Goal: Transaction & Acquisition: Purchase product/service

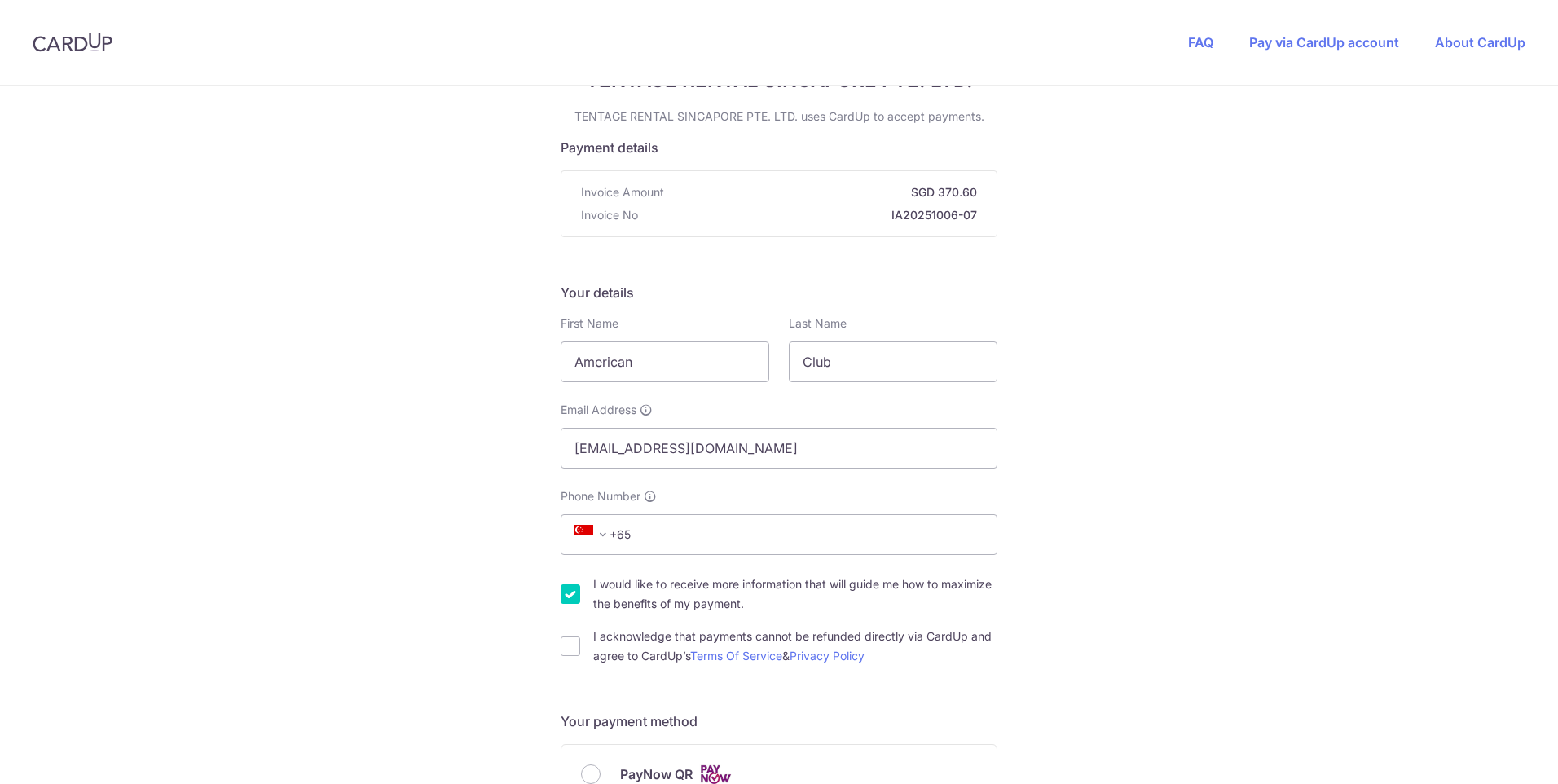
click at [514, 370] on div "You are paying TENTAGE RENTAL SINGAPORE PTE. LTD. TENTAGE RENTAL SINGAPORE PTE.…" at bounding box center [779, 799] width 1558 height 1590
type input "[PERSON_NAME]"
drag, startPoint x: 855, startPoint y: 372, endPoint x: 848, endPoint y: 367, distance: 8.6
click at [852, 371] on input "Club" at bounding box center [892, 361] width 209 height 41
click at [815, 361] on input "Club" at bounding box center [892, 361] width 209 height 41
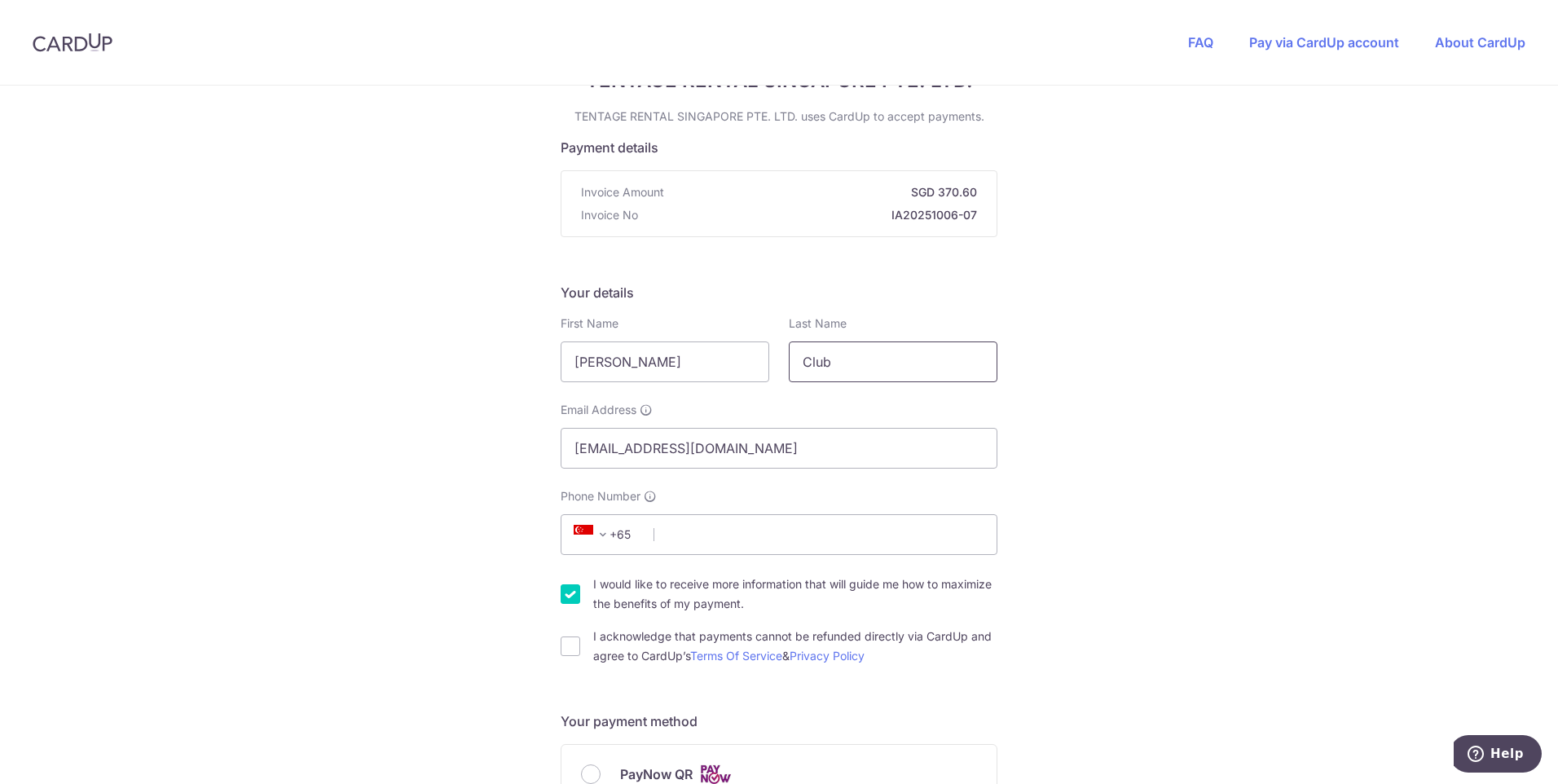
click at [815, 361] on input "Club" at bounding box center [892, 361] width 209 height 41
type input "[PERSON_NAME]"
click at [1152, 323] on div "You are paying TENTAGE RENTAL SINGAPORE PTE. LTD. TENTAGE RENTAL SINGAPORE PTE.…" at bounding box center [779, 799] width 1558 height 1590
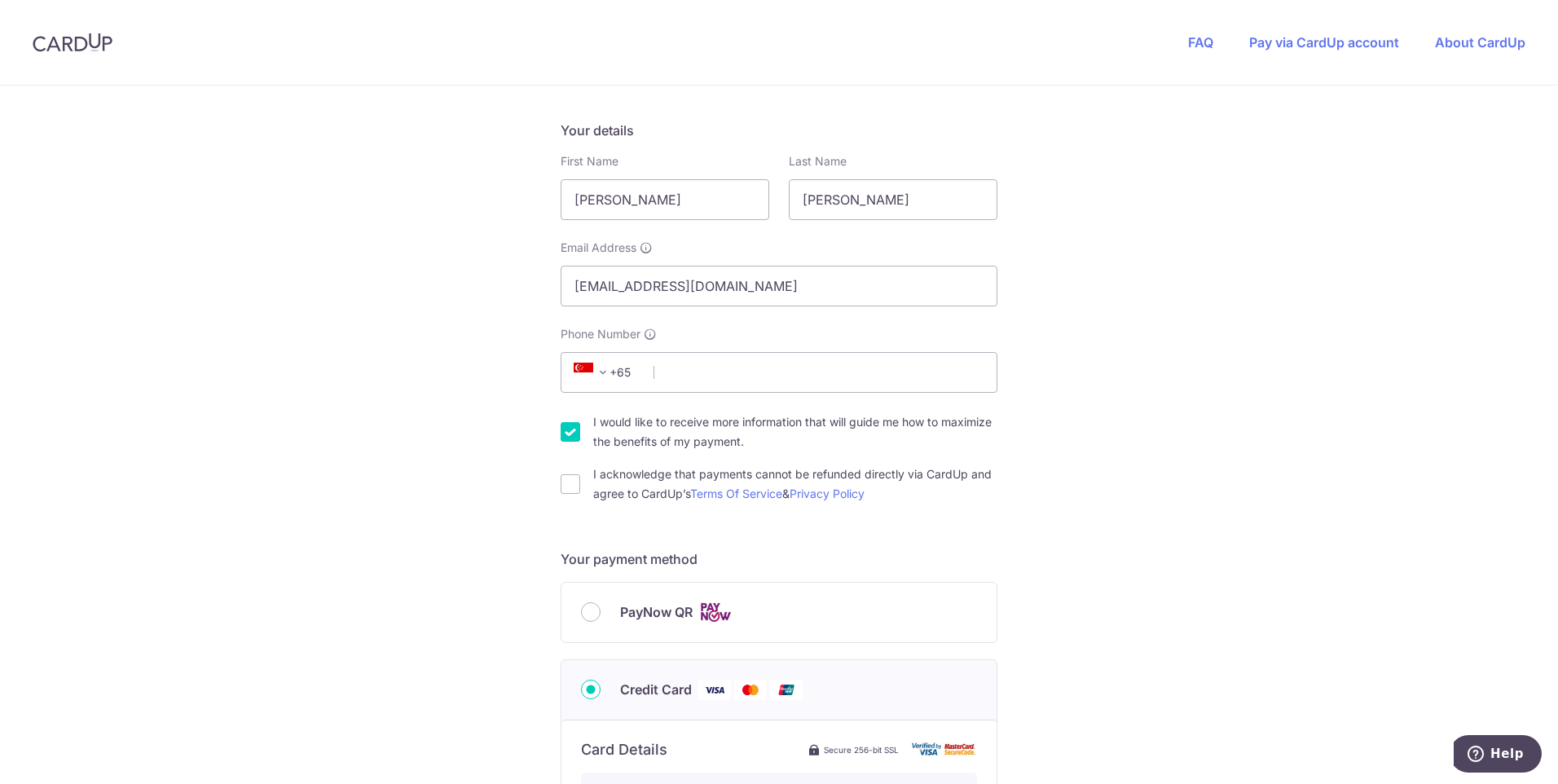
scroll to position [489, 0]
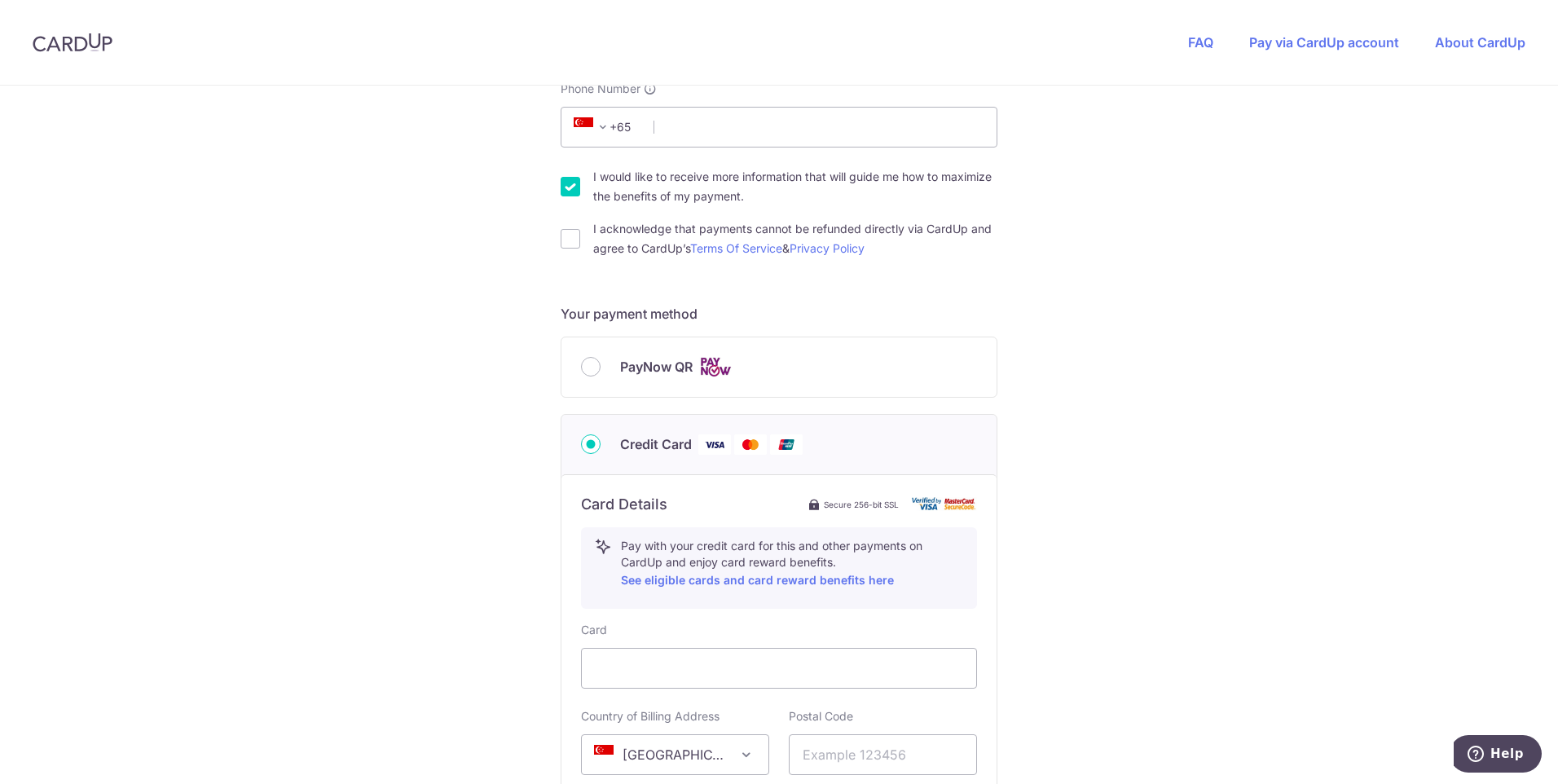
click at [561, 189] on input "I would like to receive more information that will guide me how to maximize the…" at bounding box center [570, 186] width 19 height 19
checkbox input "false"
click at [589, 366] on input "PayNow QR" at bounding box center [590, 366] width 19 height 19
radio input "true"
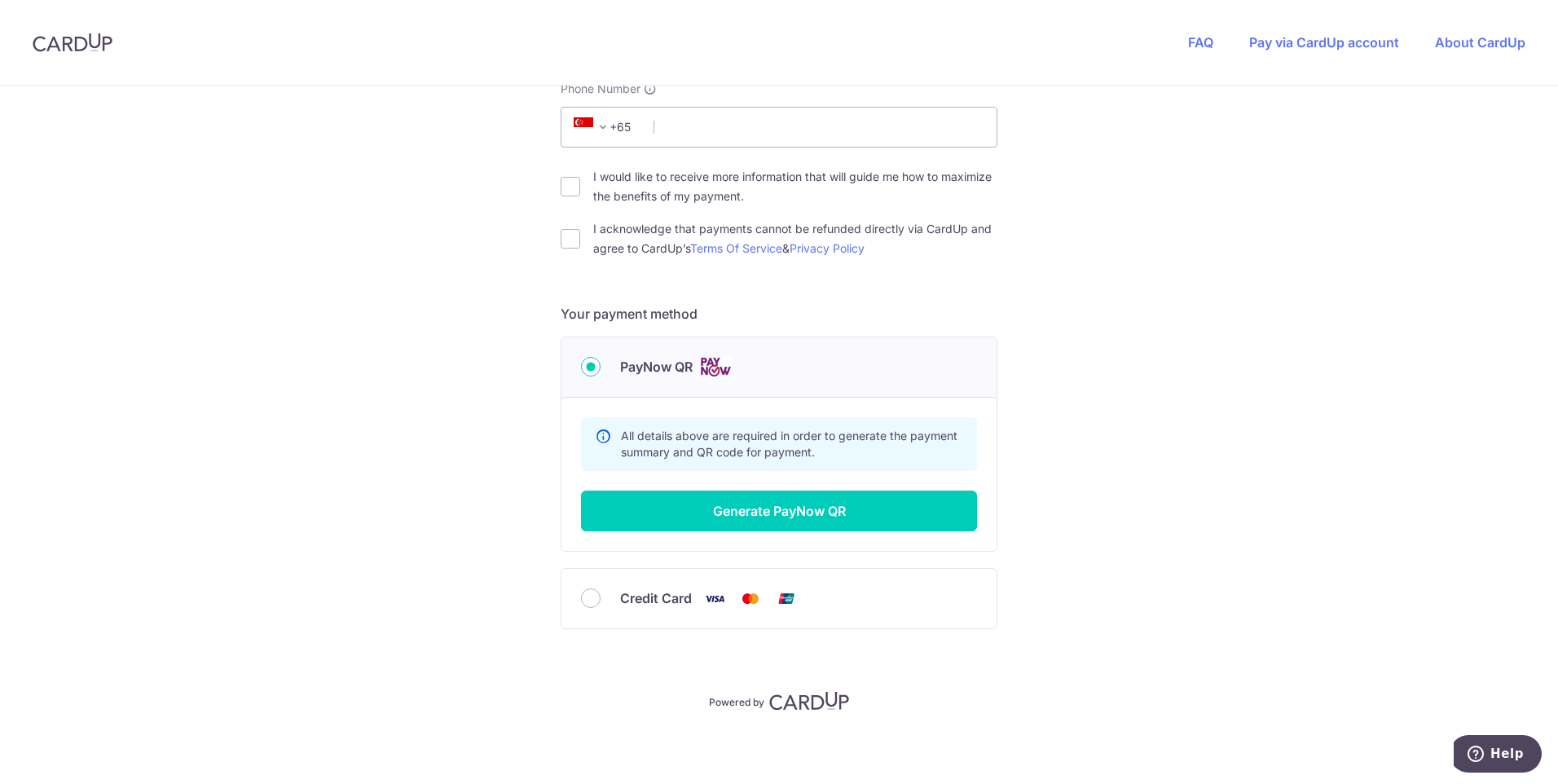
scroll to position [493, 0]
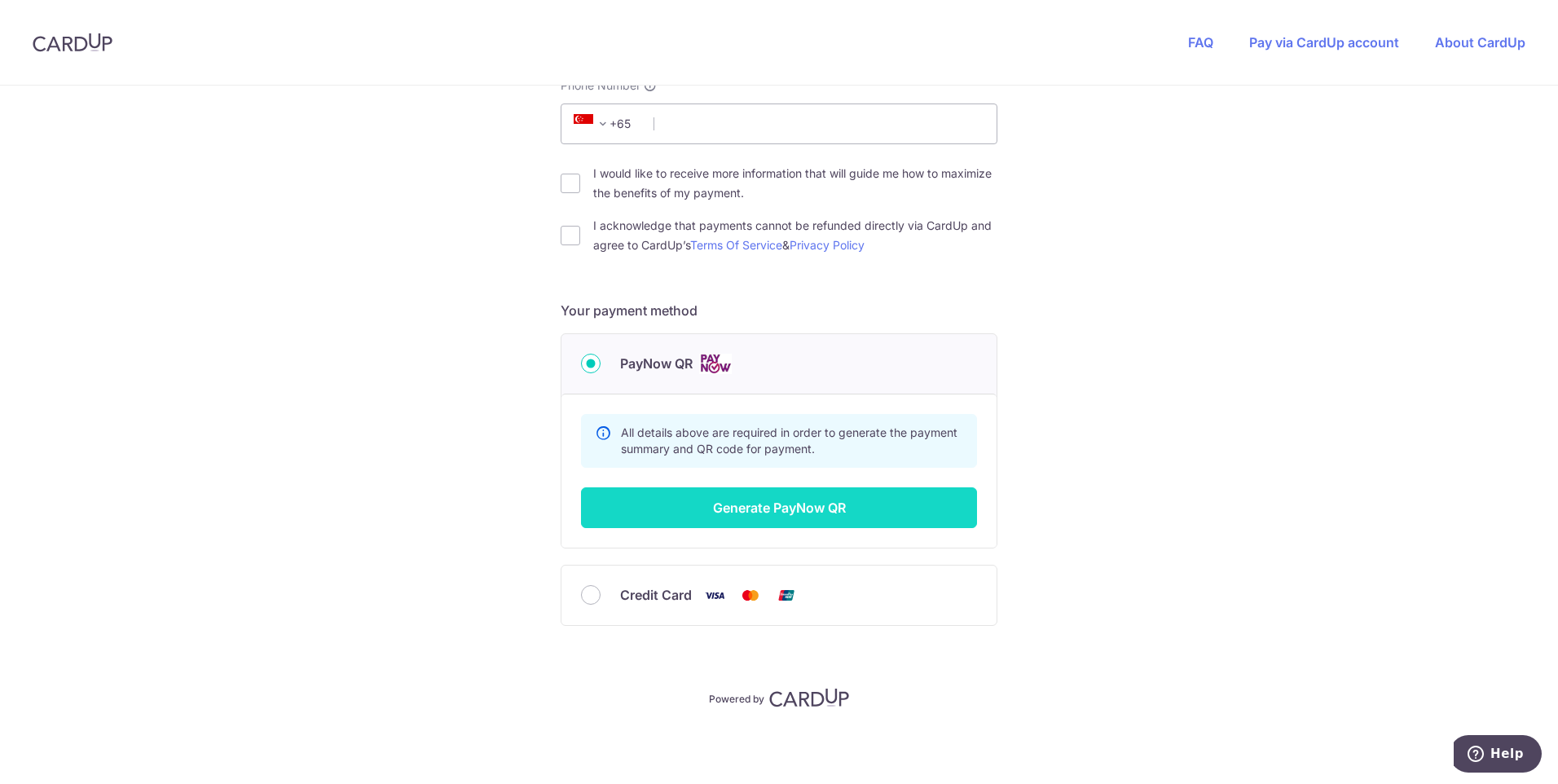
click at [798, 499] on button "Generate PayNow QR" at bounding box center [779, 507] width 396 height 41
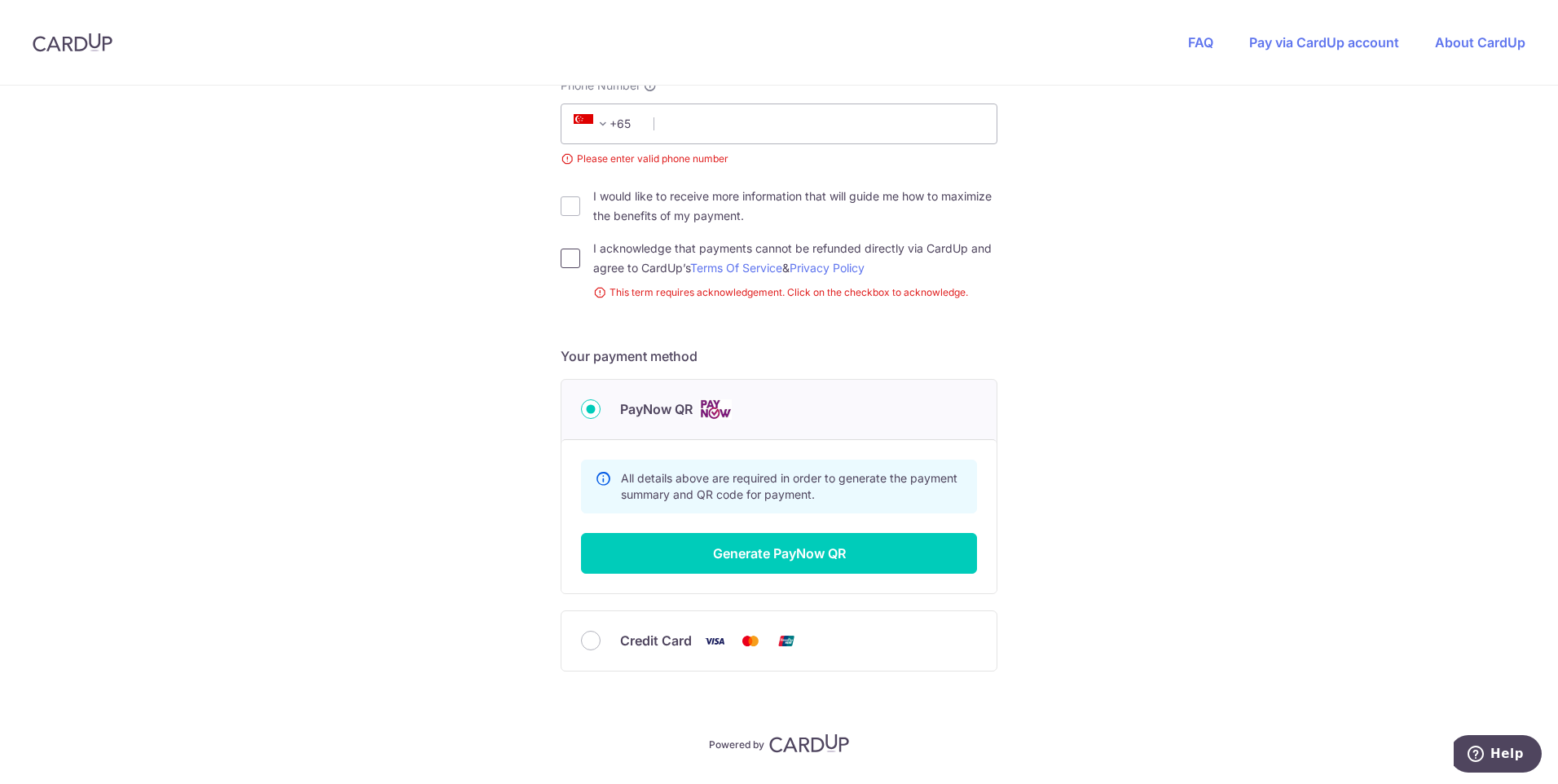
click at [573, 253] on input "I acknowledge that payments cannot be refunded directly via CardUp and agree to…" at bounding box center [570, 258] width 19 height 19
checkbox input "true"
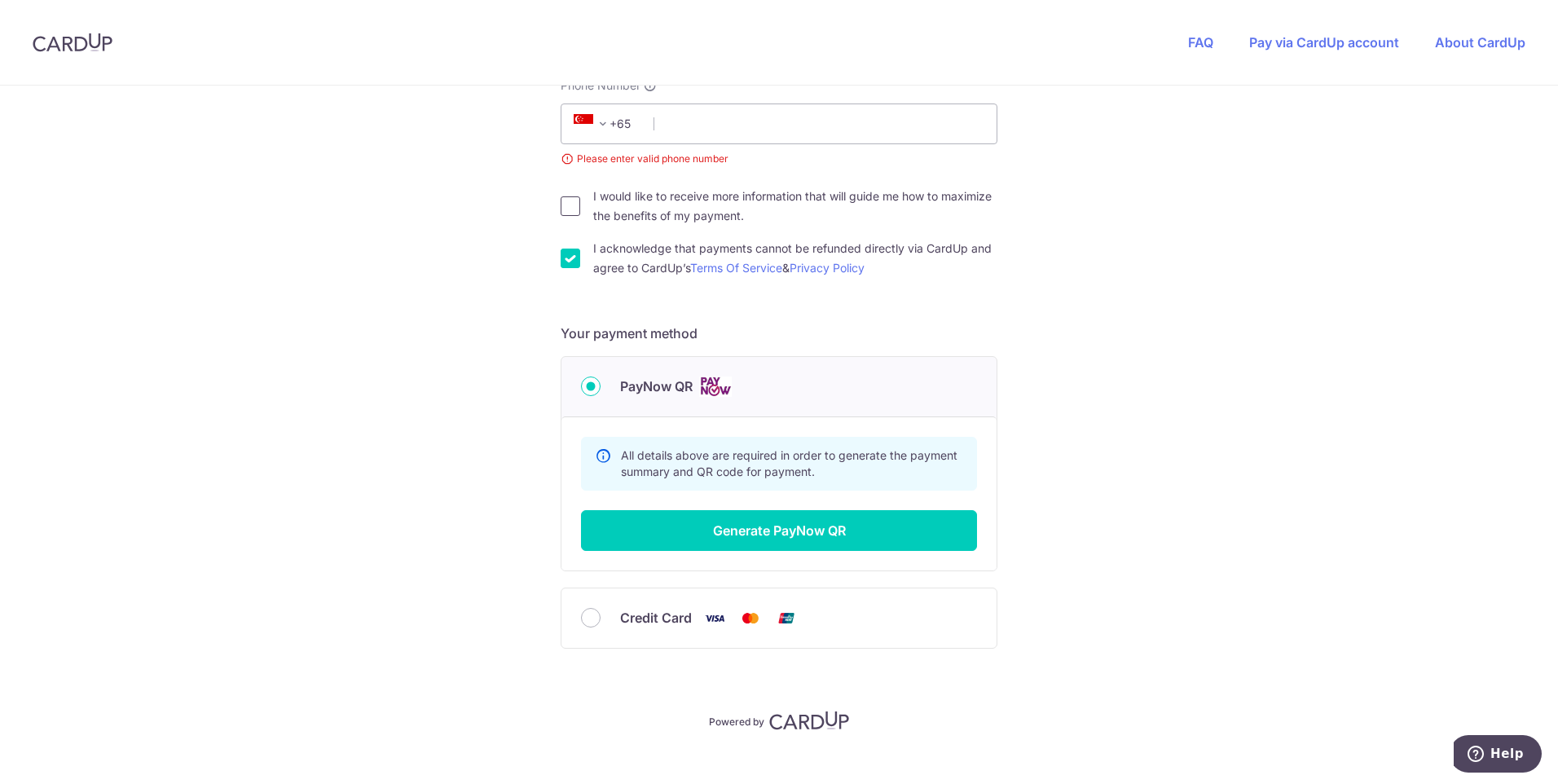
click at [570, 198] on input "I would like to receive more information that will guide me how to maximize the…" at bounding box center [570, 206] width 19 height 19
checkbox input "true"
click at [570, 253] on input "I acknowledge that payments cannot be refunded directly via CardUp and agree to…" at bounding box center [570, 258] width 19 height 19
checkbox input "false"
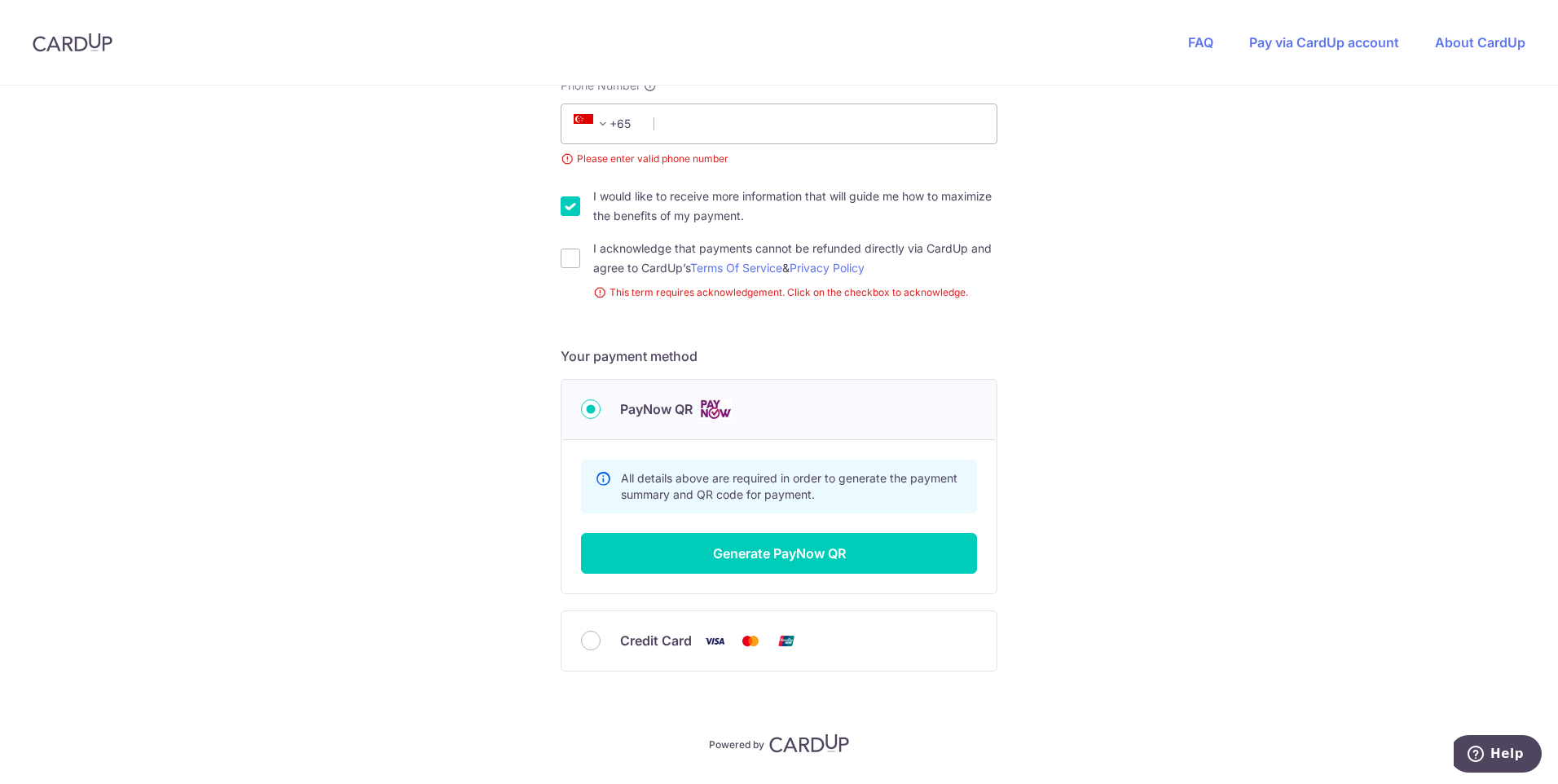
click at [581, 214] on div "I would like to receive more information that will guide me how to maximize the…" at bounding box center [779, 206] width 437 height 39
click at [565, 207] on input "I would like to receive more information that will guide me how to maximize the…" at bounding box center [570, 206] width 19 height 19
checkbox input "false"
click at [564, 244] on div "I acknowledge that payments cannot be refunded directly via CardUp and agree to…" at bounding box center [779, 258] width 437 height 39
click at [573, 258] on input "I acknowledge that payments cannot be refunded directly via CardUp and agree to…" at bounding box center [570, 258] width 19 height 19
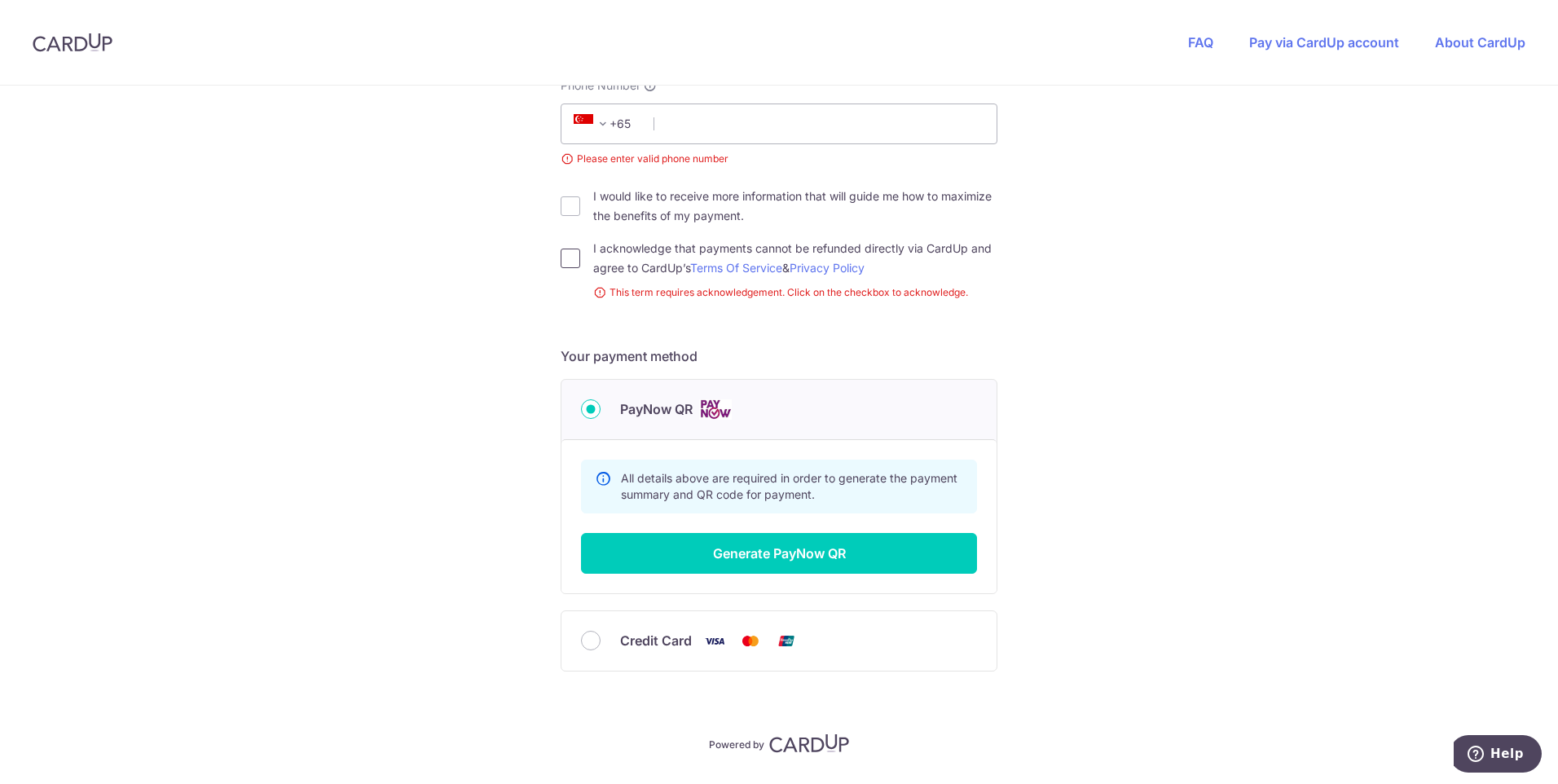
checkbox input "true"
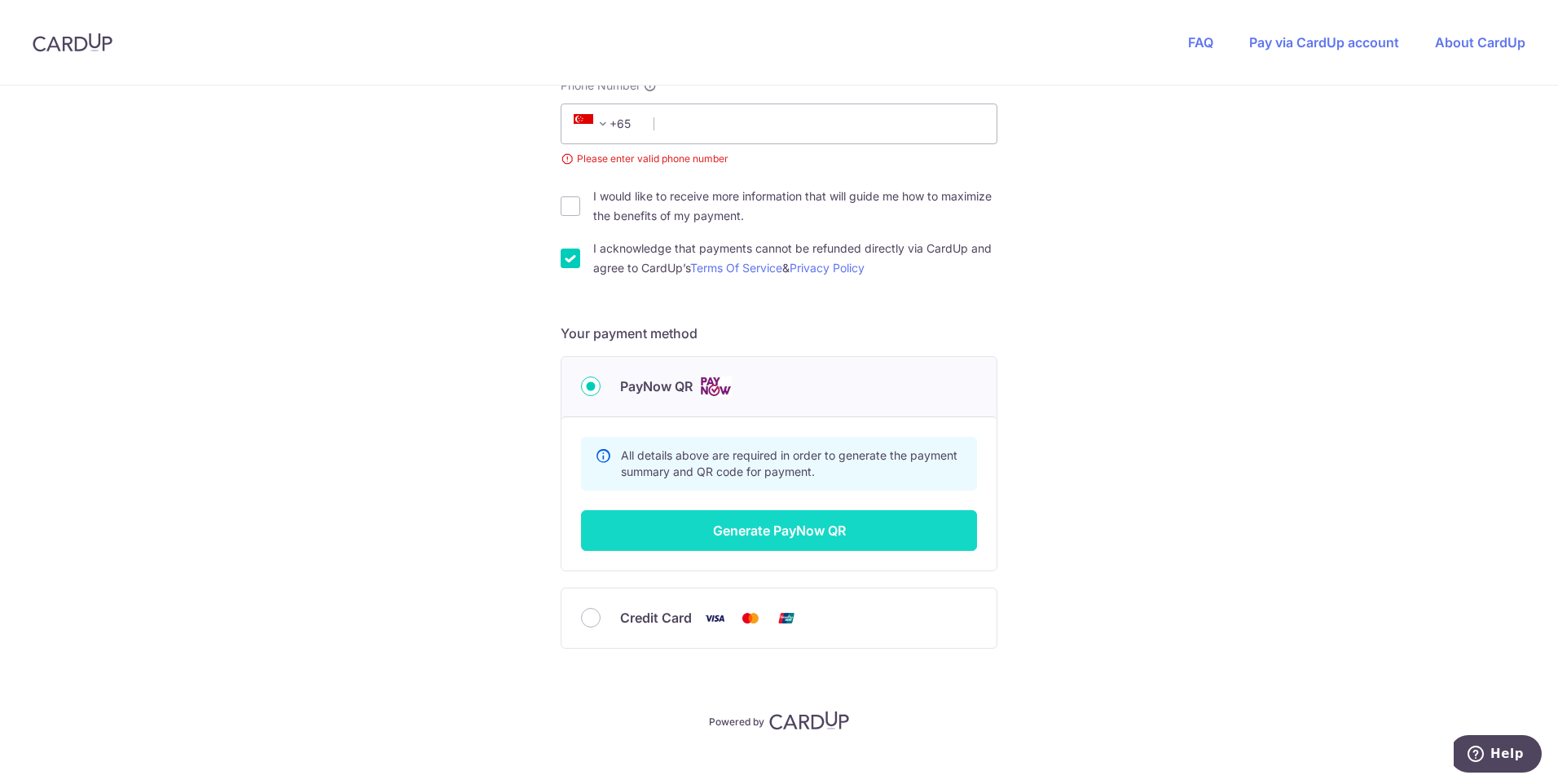
click at [841, 510] on button "Generate PayNow QR" at bounding box center [779, 530] width 396 height 41
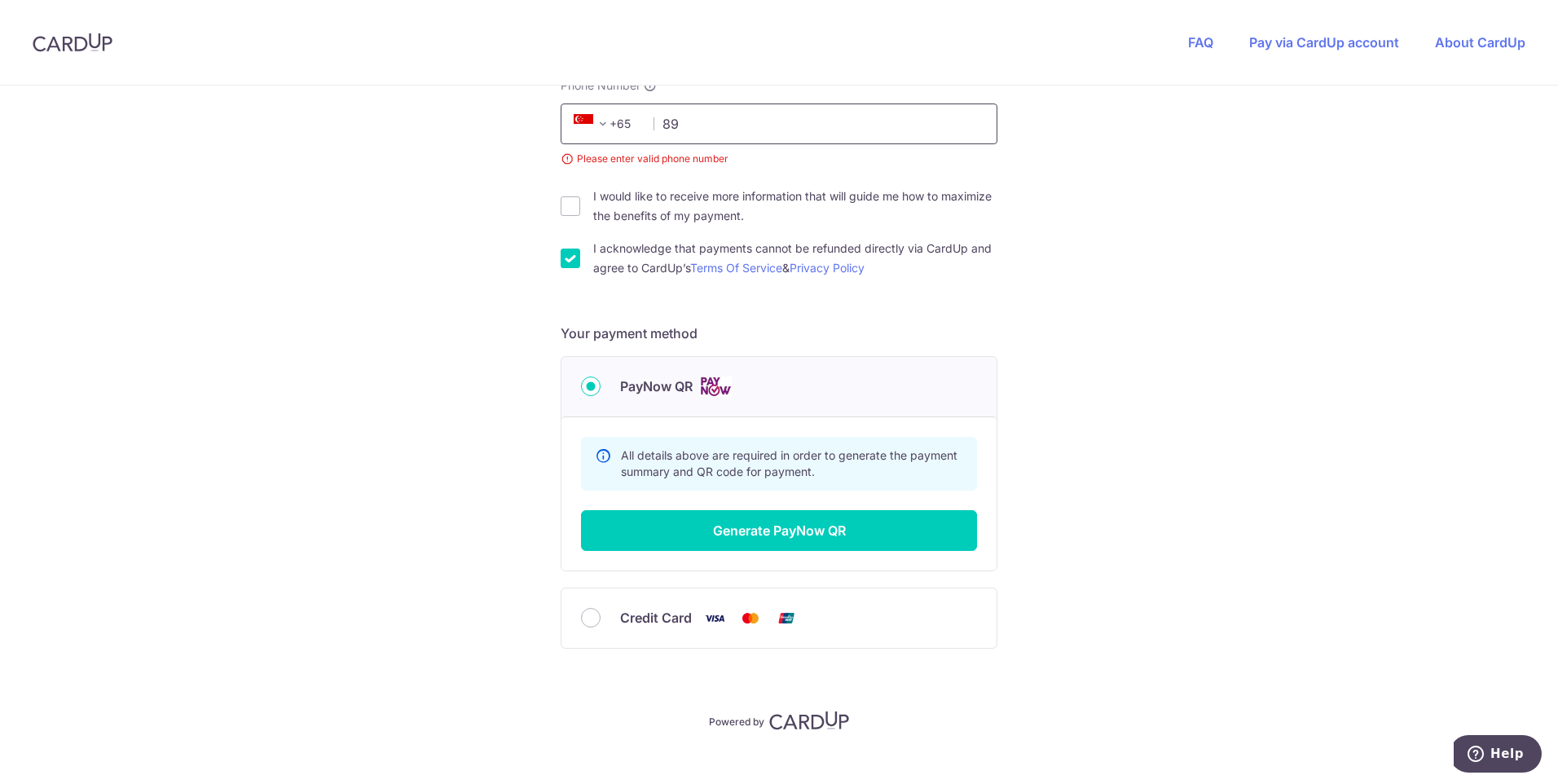
type input "8"
click at [905, 122] on input "9898" at bounding box center [779, 124] width 437 height 41
click at [841, 117] on input "9898" at bounding box center [779, 124] width 437 height 41
click at [744, 136] on input "9898" at bounding box center [779, 124] width 437 height 41
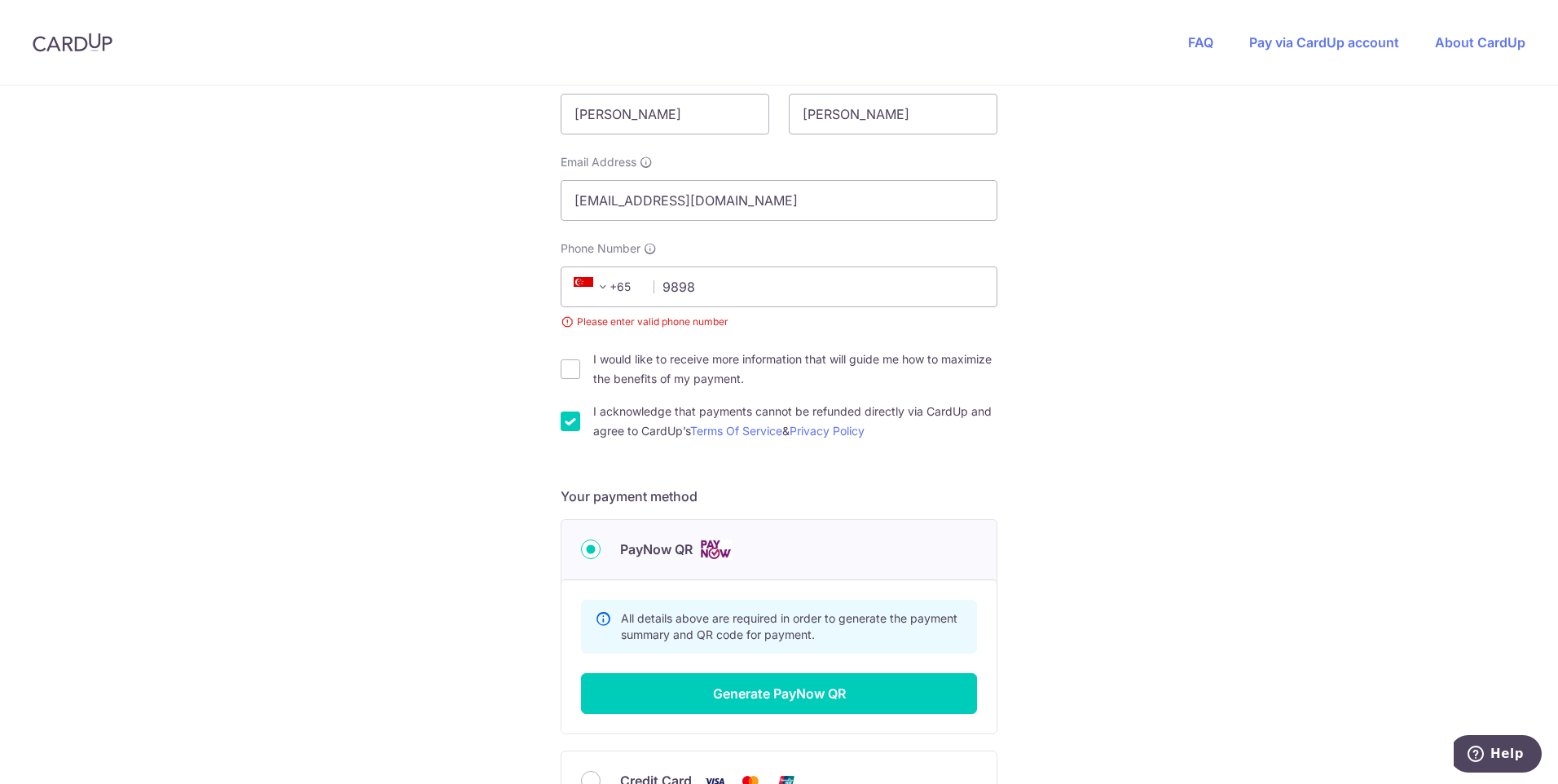
click at [1345, 219] on div "You are paying TENTAGE RENTAL SINGAPORE PTE. LTD. TENTAGE RENTAL SINGAPORE PTE.…" at bounding box center [779, 362] width 1558 height 1214
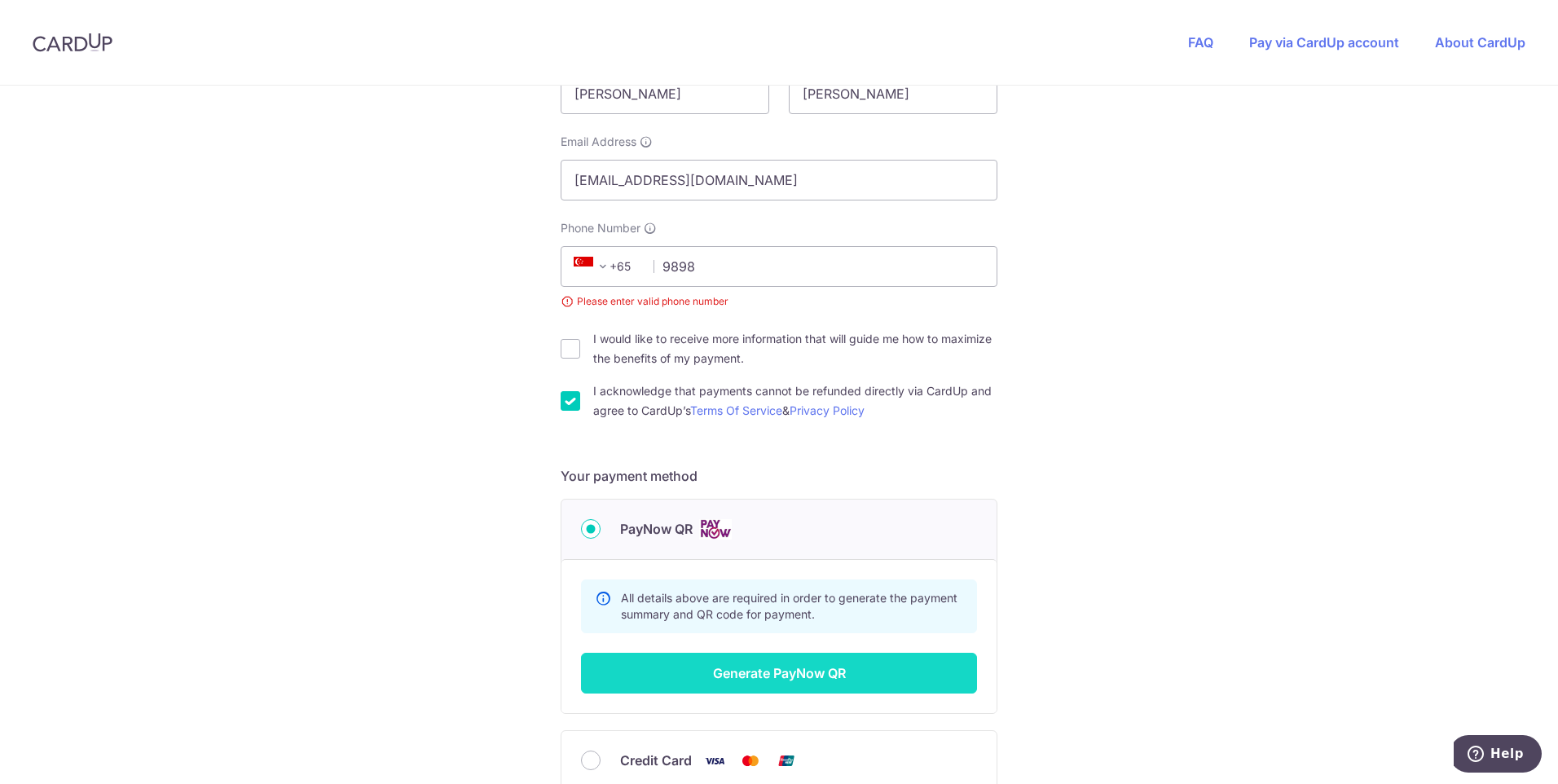
scroll to position [515, 0]
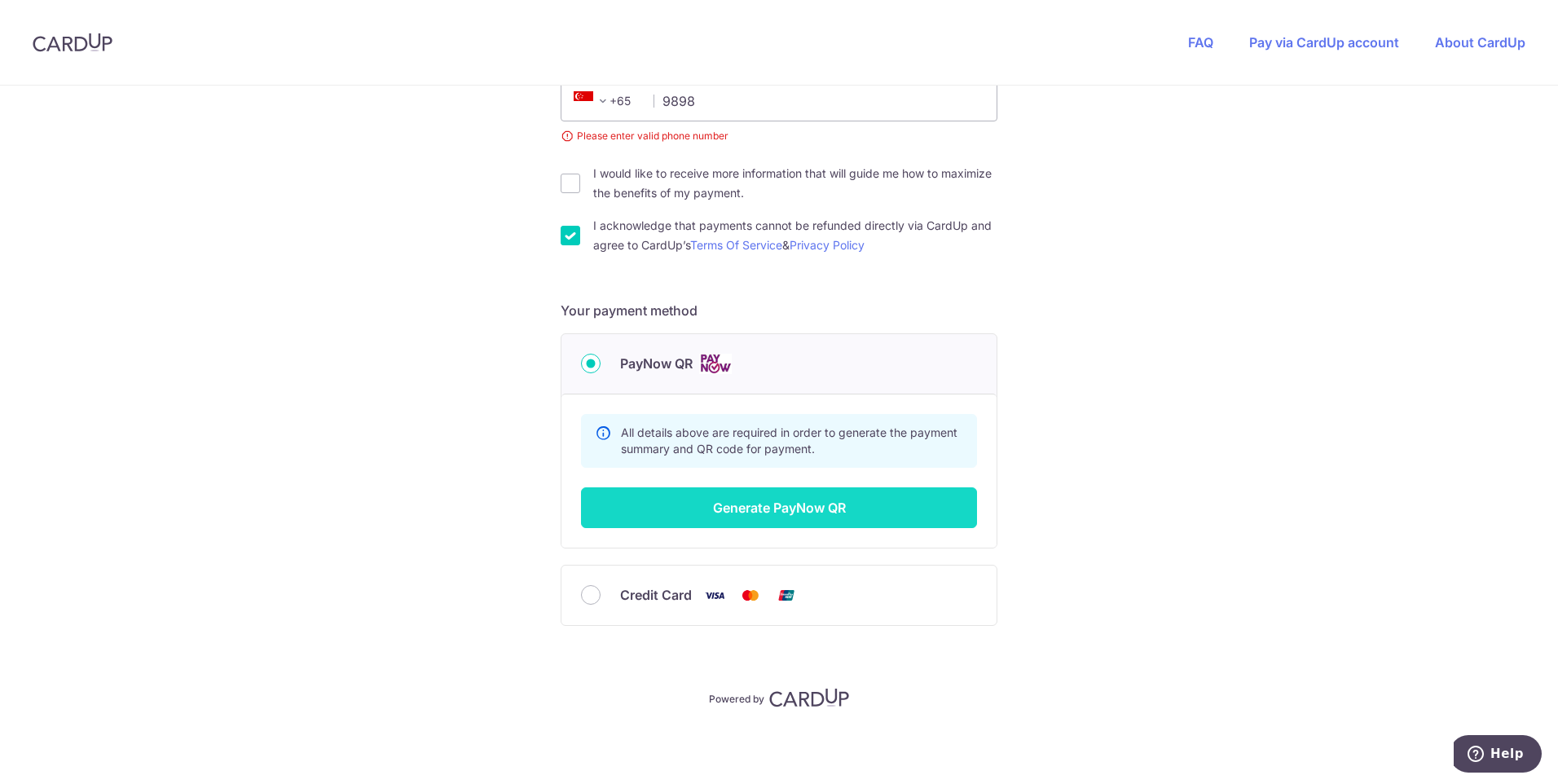
click at [700, 508] on button "Generate PayNow QR" at bounding box center [779, 507] width 396 height 41
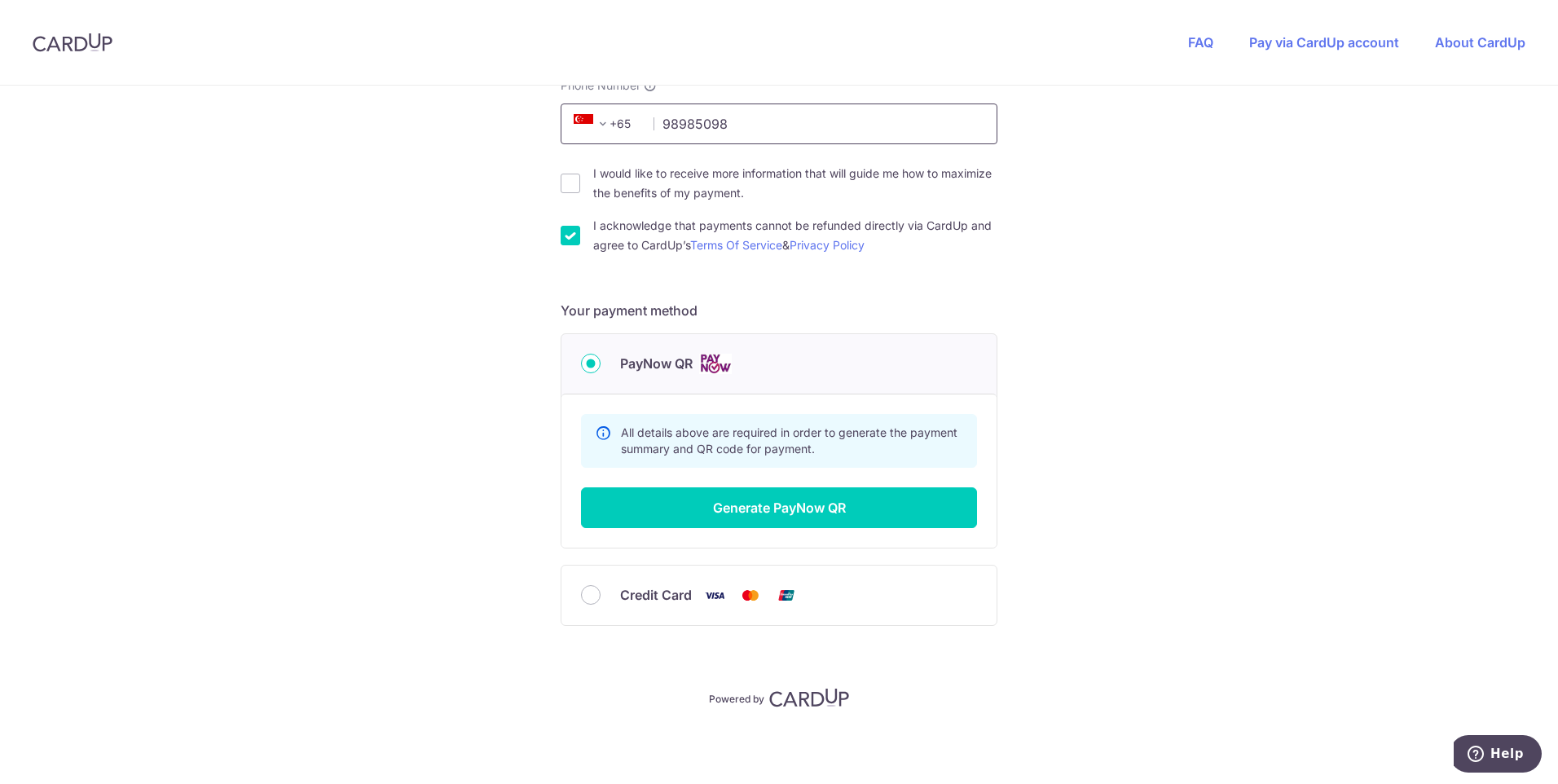
scroll to position [493, 0]
type input "98985098"
select select "65"
click at [626, 118] on span "+20" at bounding box center [606, 123] width 74 height 19
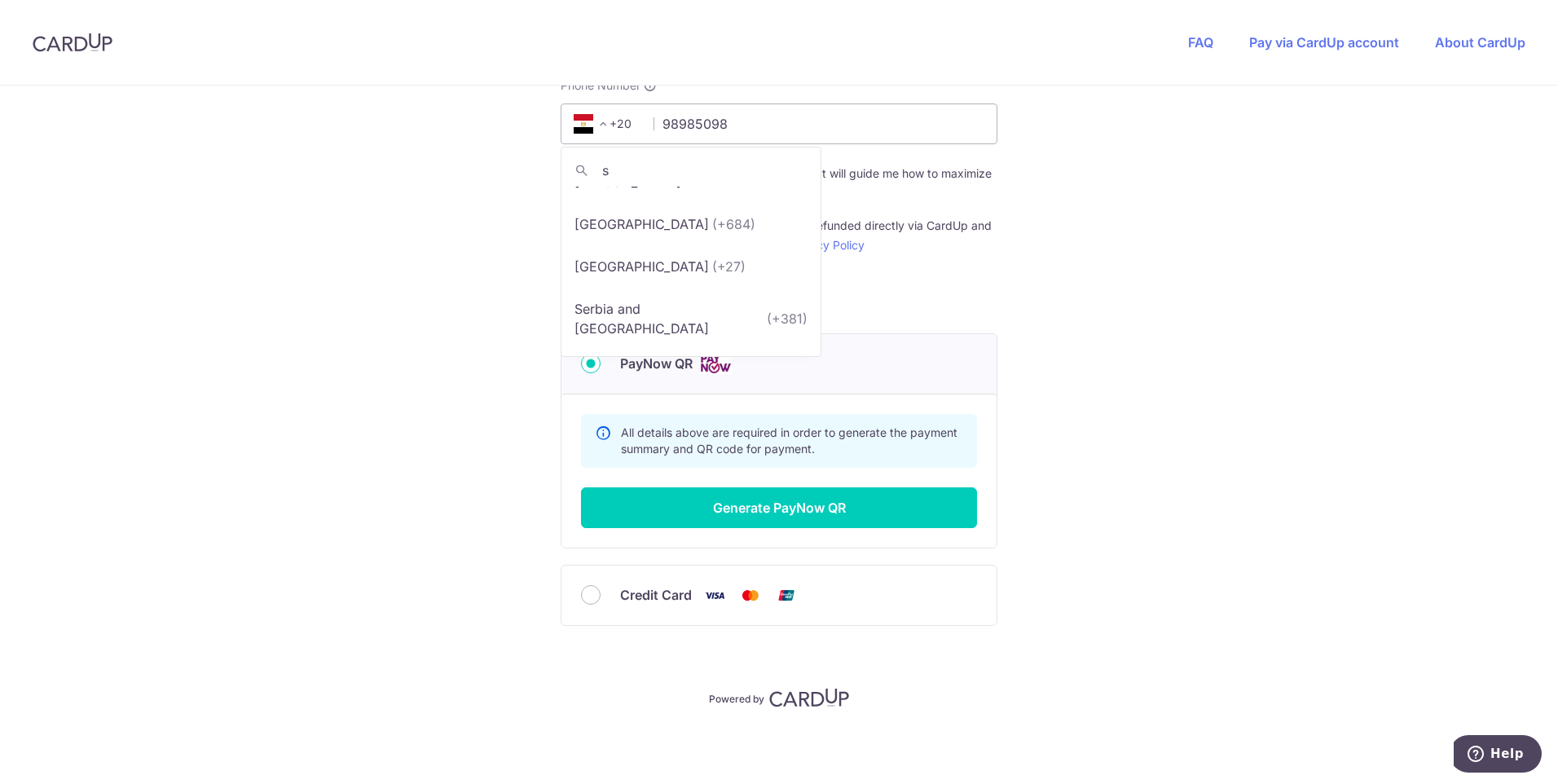
scroll to position [0, 0]
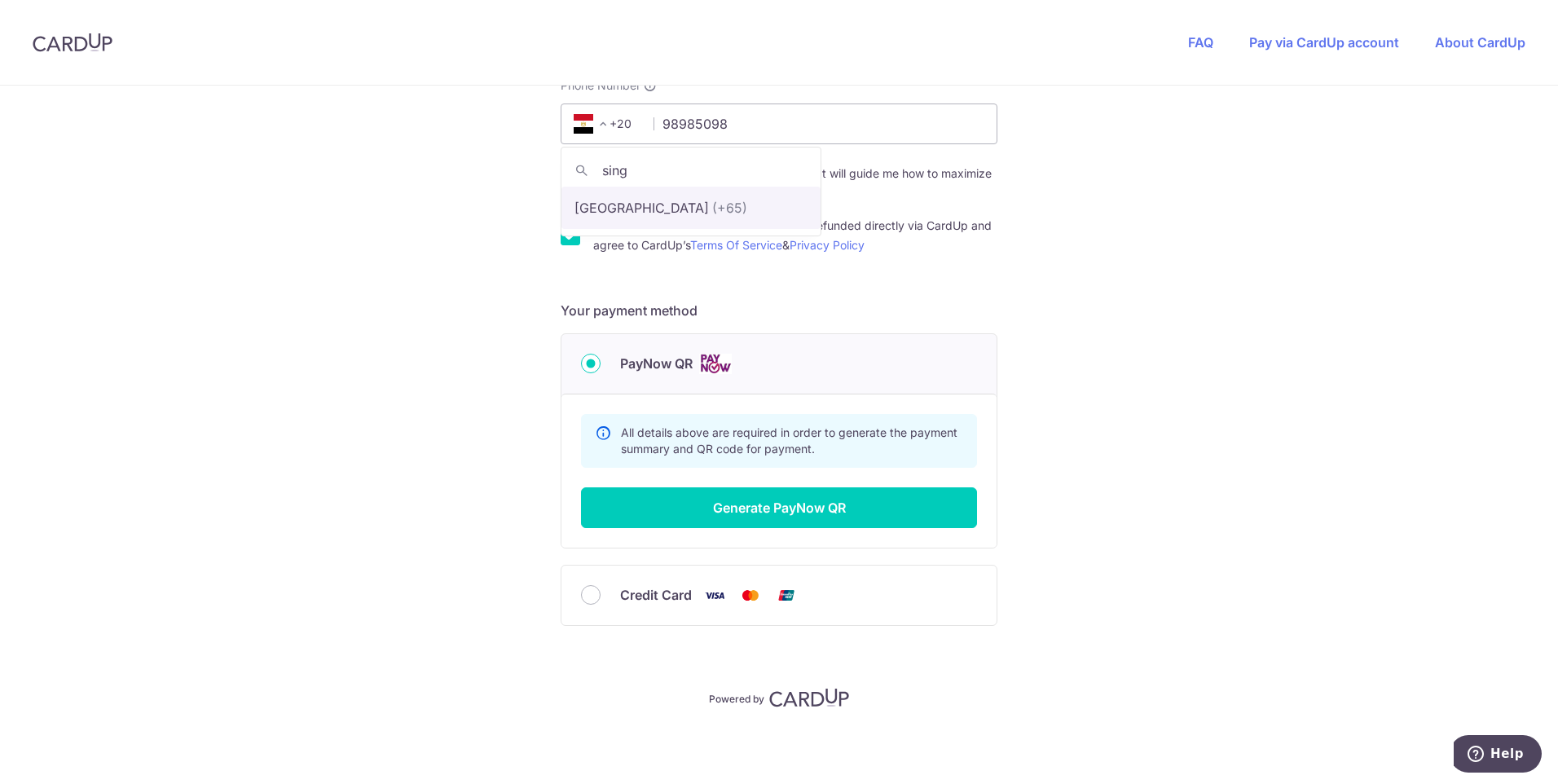
type input "sing"
select select "199"
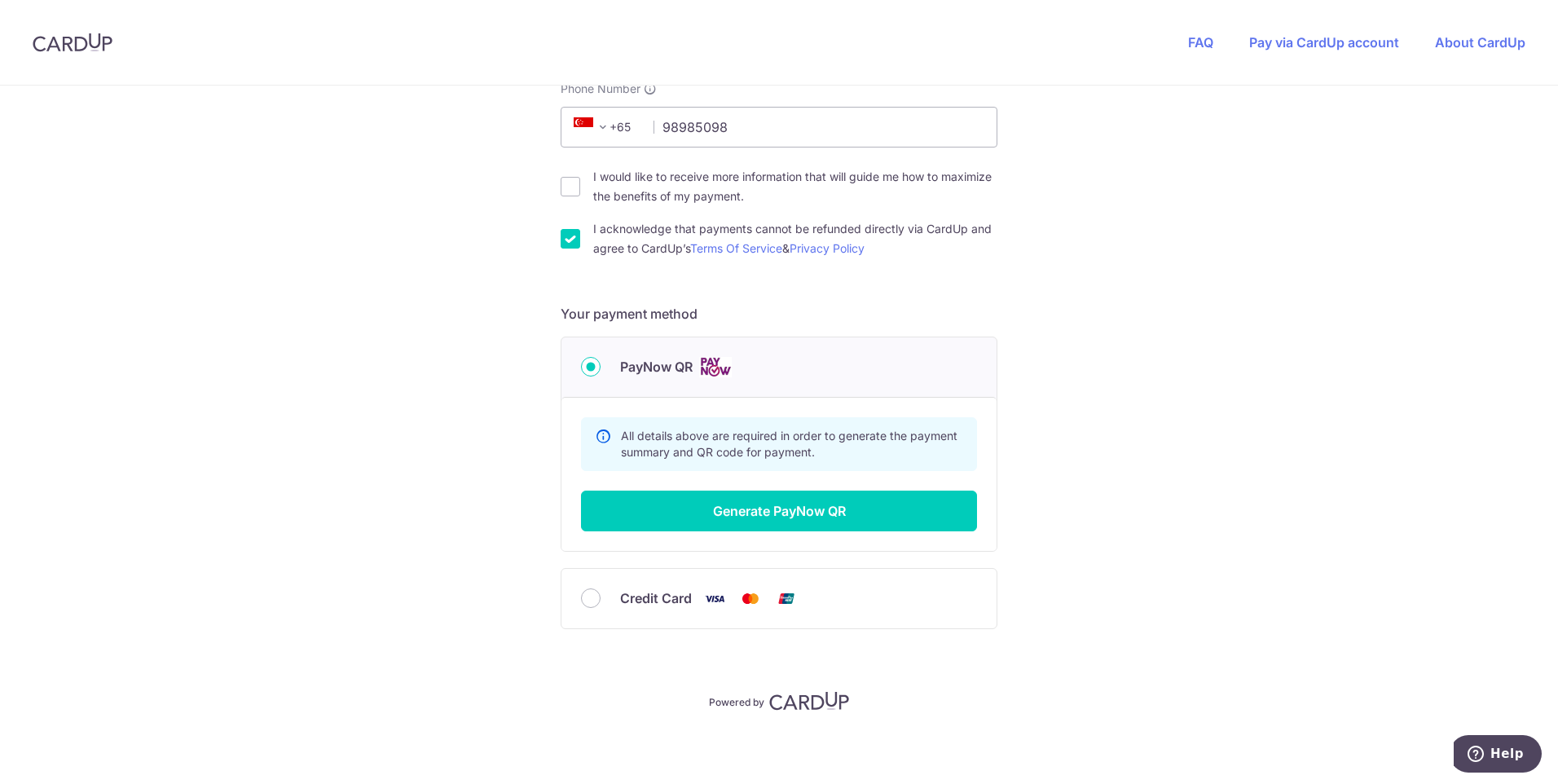
scroll to position [493, 0]
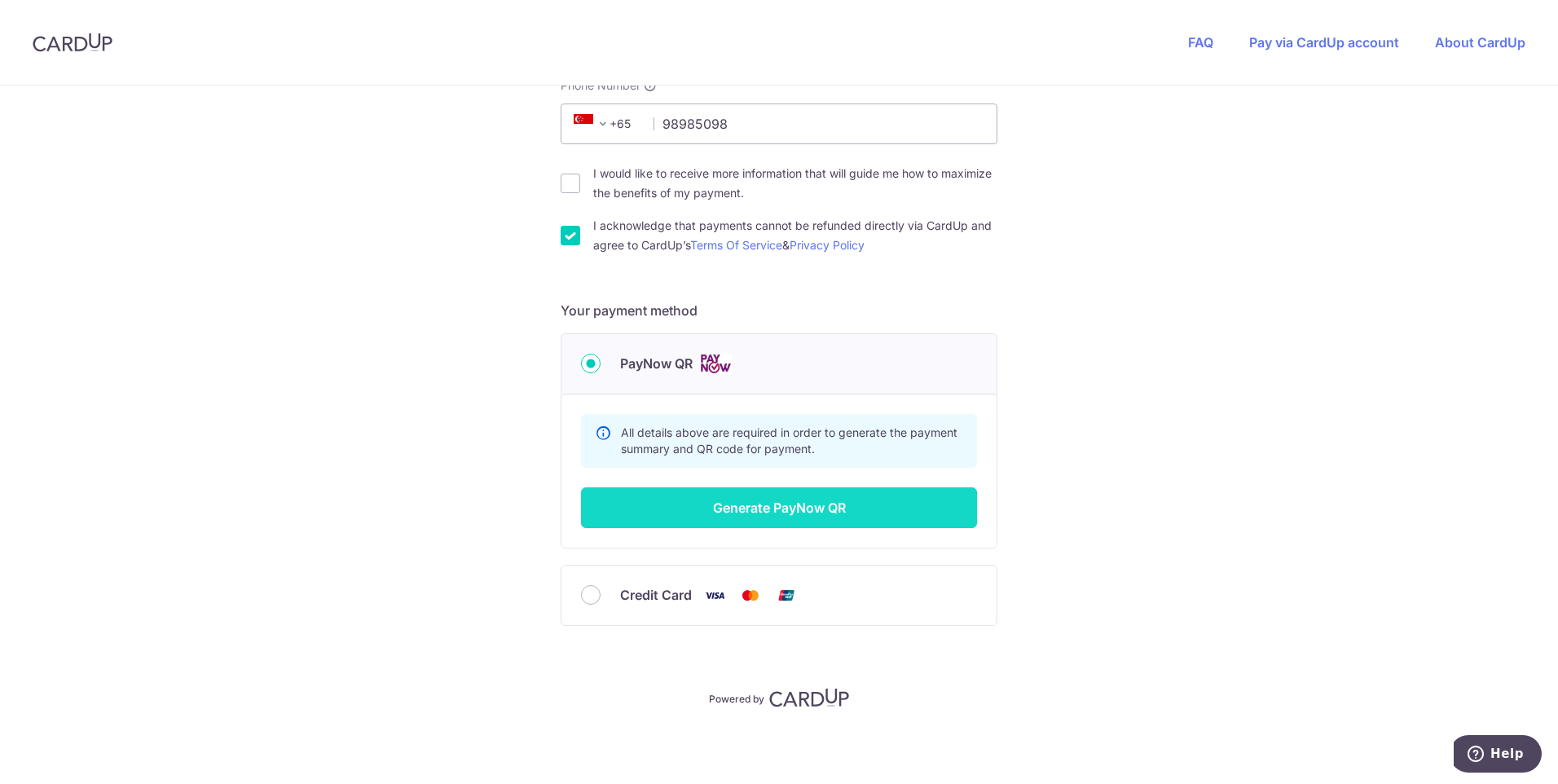
click at [869, 509] on button "Generate PayNow QR" at bounding box center [779, 507] width 396 height 41
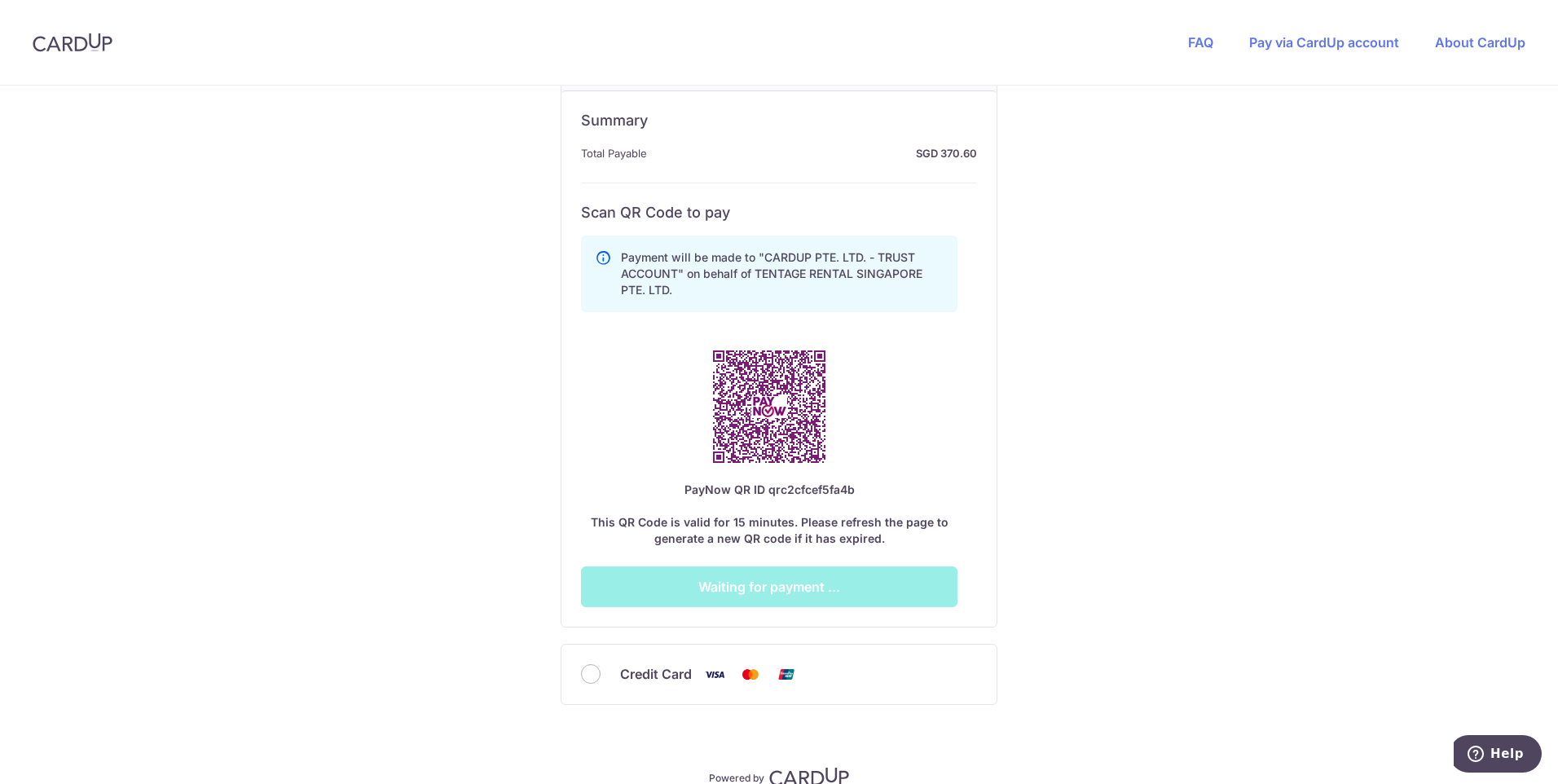
scroll to position [819, 0]
